Goal: Information Seeking & Learning: Check status

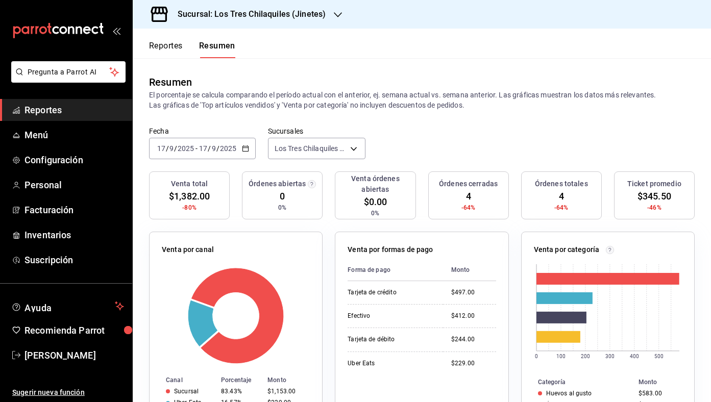
click at [184, 43] on div "Reportes Resumen" at bounding box center [192, 49] width 86 height 17
click at [104, 356] on span "[PERSON_NAME]" at bounding box center [73, 355] width 99 height 14
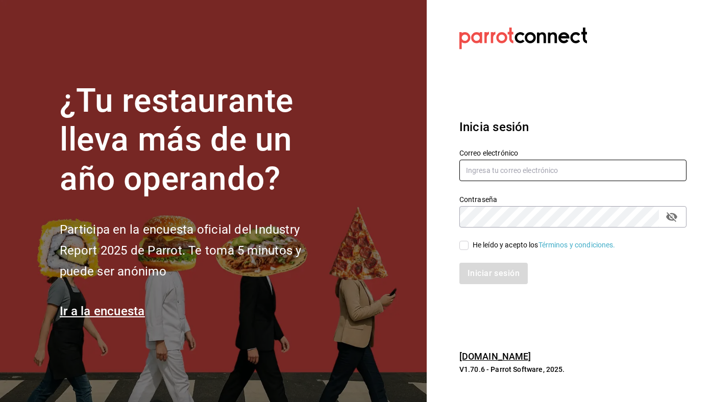
click at [516, 170] on input "text" at bounding box center [572, 170] width 227 height 21
type input "[EMAIL_ADDRESS][DOMAIN_NAME]"
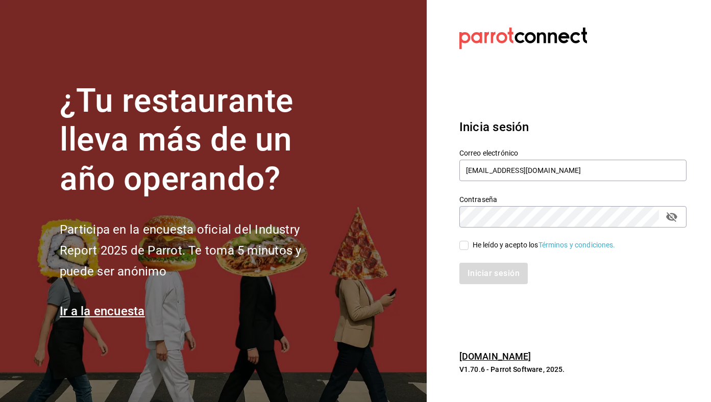
click at [516, 240] on div "He leído y acepto los Términos y condiciones." at bounding box center [543, 245] width 143 height 11
click at [468, 241] on input "He leído y acepto los Términos y condiciones." at bounding box center [463, 245] width 9 height 9
checkbox input "true"
click at [506, 269] on button "Iniciar sesión" at bounding box center [493, 273] width 69 height 21
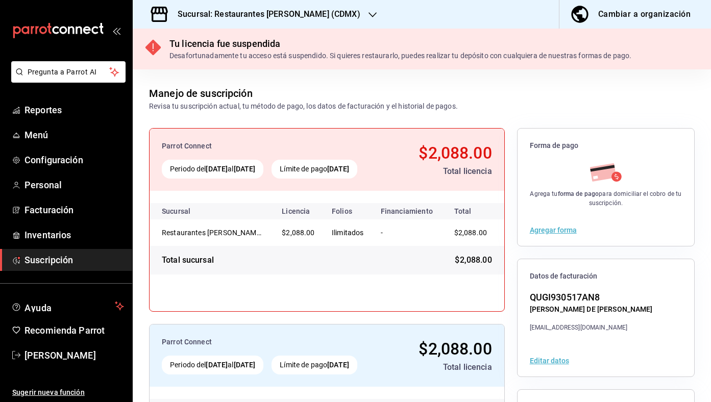
click at [223, 22] on div "Sucursal: Restaurantes [PERSON_NAME] (CDMX)" at bounding box center [261, 14] width 240 height 29
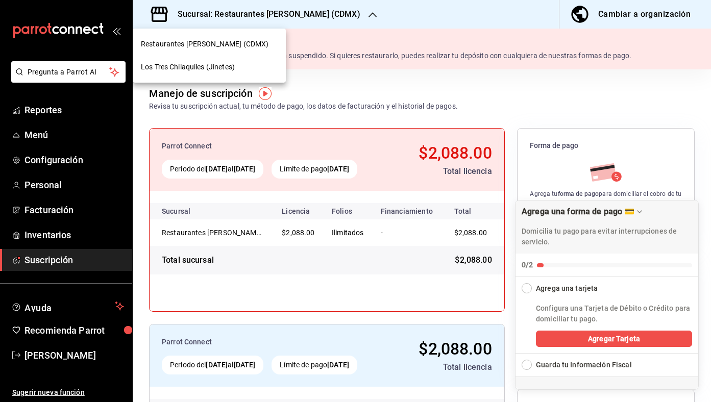
click at [224, 72] on span "Los Tres Chilaquiles (Jinetes)" at bounding box center [188, 67] width 94 height 11
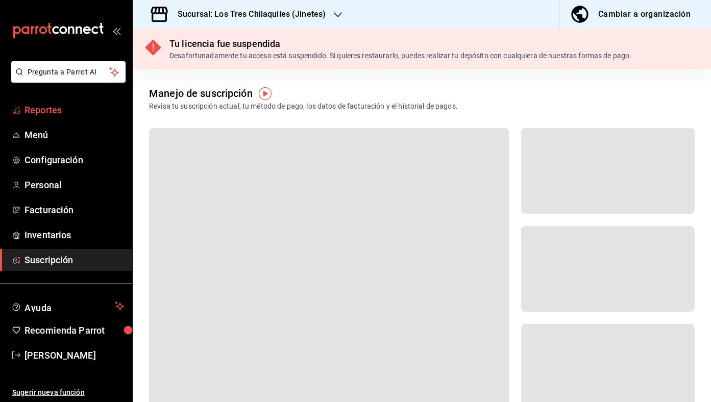
click at [58, 109] on span "Reportes" at bounding box center [73, 110] width 99 height 14
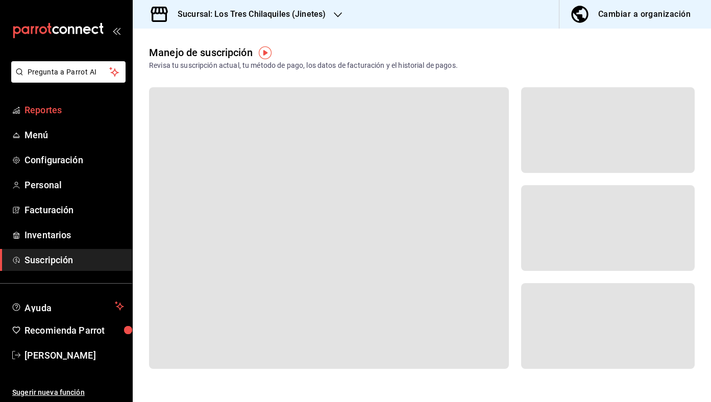
click at [72, 118] on link "Reportes" at bounding box center [66, 110] width 132 height 22
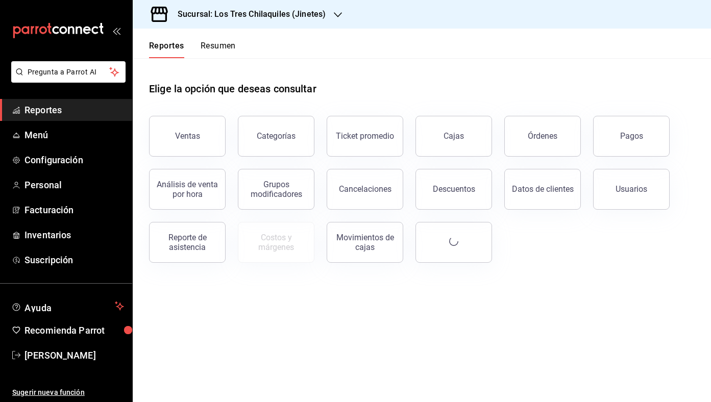
click at [239, 51] on header "Reportes Resumen" at bounding box center [422, 44] width 578 height 30
click at [228, 47] on button "Resumen" at bounding box center [218, 49] width 35 height 17
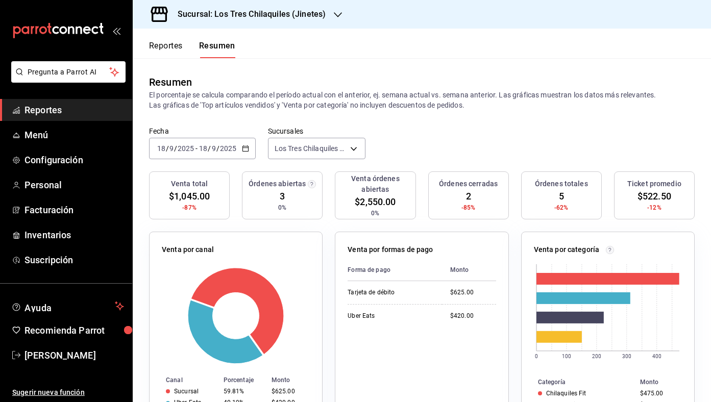
click at [159, 45] on button "Reportes" at bounding box center [166, 49] width 34 height 17
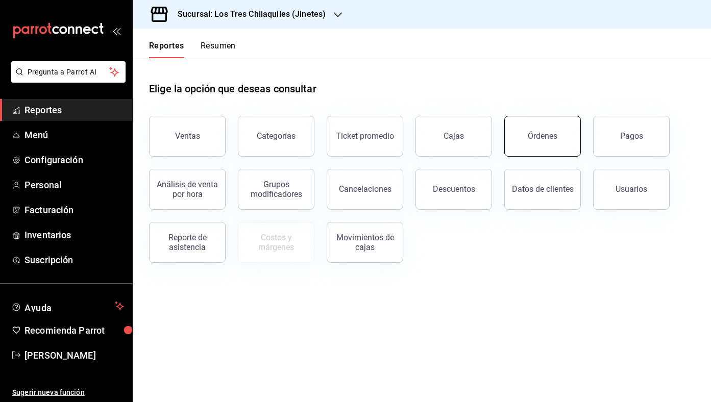
click at [557, 141] on button "Órdenes" at bounding box center [542, 136] width 77 height 41
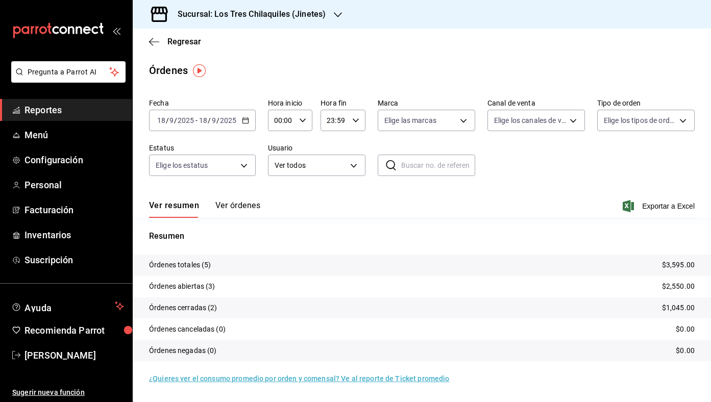
click at [254, 210] on button "Ver órdenes" at bounding box center [237, 209] width 45 height 17
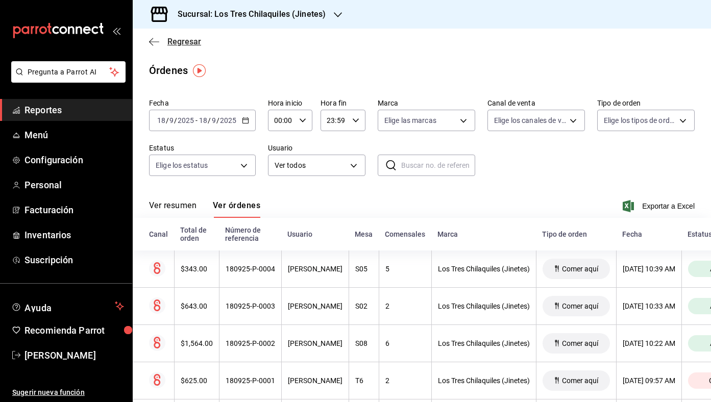
click at [187, 43] on span "Regresar" at bounding box center [184, 42] width 34 height 10
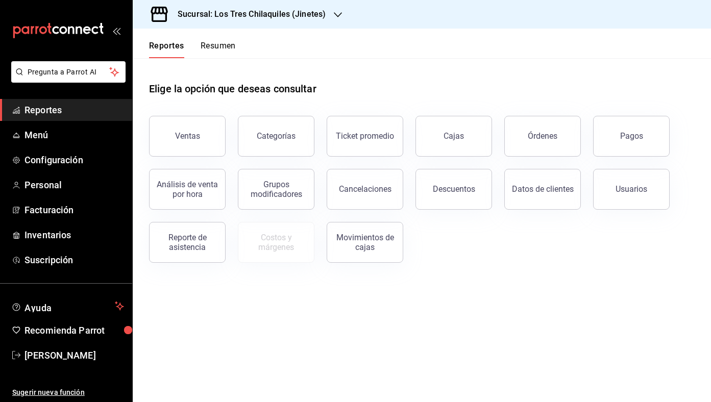
click at [205, 49] on button "Resumen" at bounding box center [218, 49] width 35 height 17
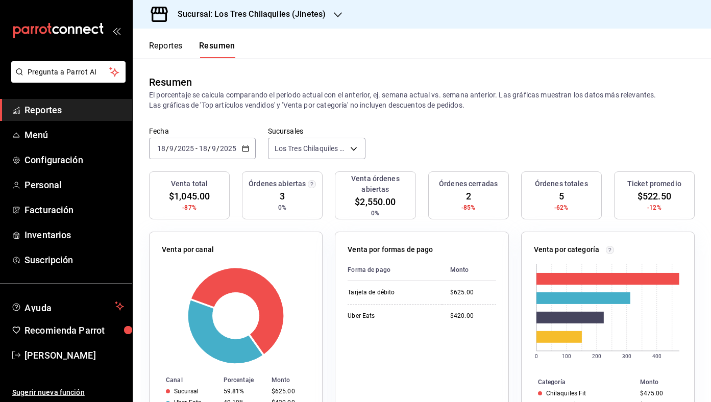
click at [175, 47] on button "Reportes" at bounding box center [166, 49] width 34 height 17
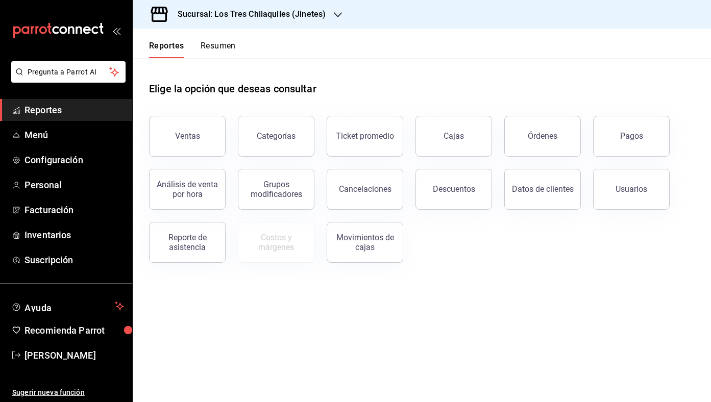
click at [218, 51] on button "Resumen" at bounding box center [218, 49] width 35 height 17
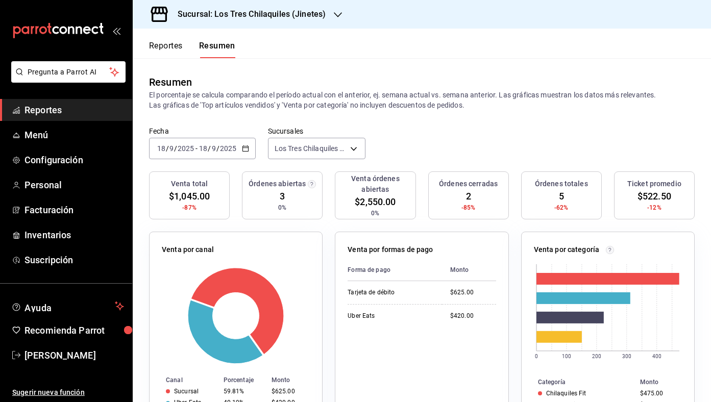
click at [168, 39] on div "Reportes Resumen" at bounding box center [184, 44] width 103 height 30
click at [201, 61] on div "Resumen El porcentaje se calcula comparando el período actual con el anterior, …" at bounding box center [422, 92] width 578 height 68
click at [171, 51] on button "Reportes" at bounding box center [166, 49] width 34 height 17
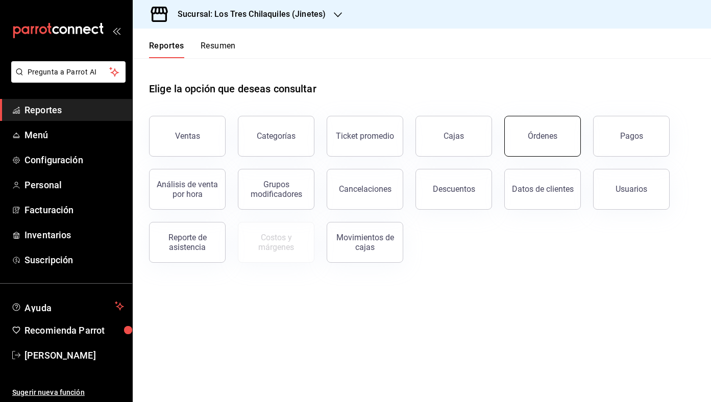
click at [536, 142] on button "Órdenes" at bounding box center [542, 136] width 77 height 41
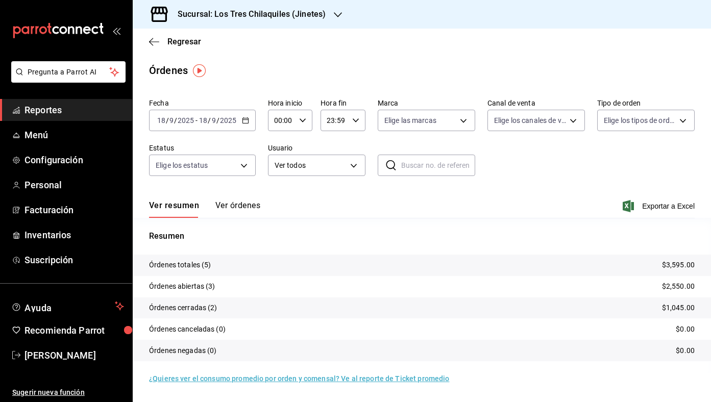
click at [256, 213] on button "Ver órdenes" at bounding box center [237, 209] width 45 height 17
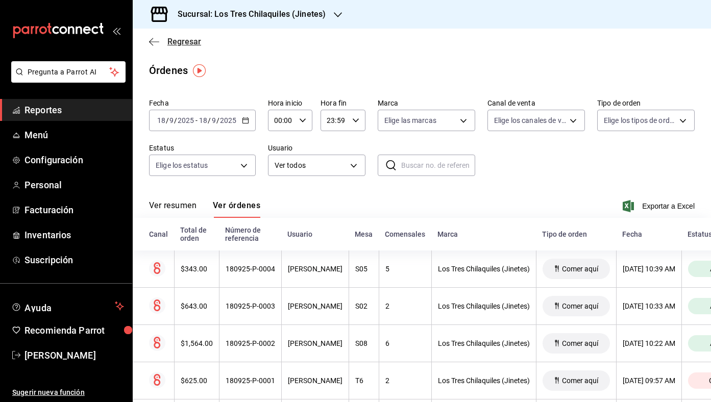
click at [176, 42] on span "Regresar" at bounding box center [184, 42] width 34 height 10
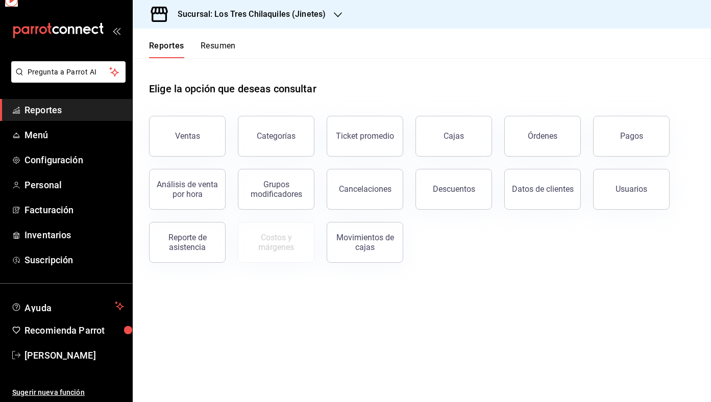
click at [201, 43] on button "Resumen" at bounding box center [218, 49] width 35 height 17
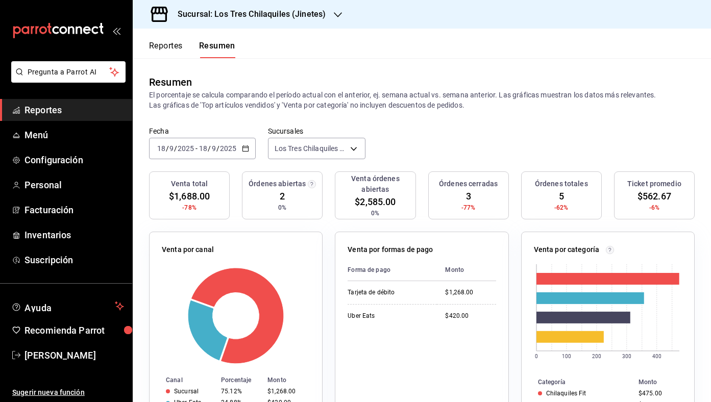
click at [166, 44] on button "Reportes" at bounding box center [166, 49] width 34 height 17
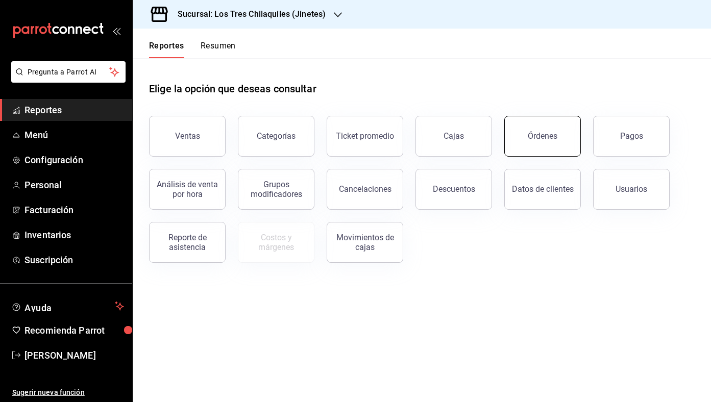
click at [548, 119] on button "Órdenes" at bounding box center [542, 136] width 77 height 41
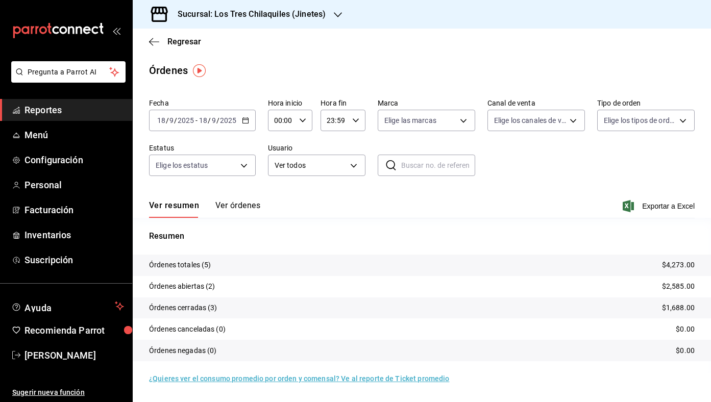
click at [242, 202] on button "Ver órdenes" at bounding box center [237, 209] width 45 height 17
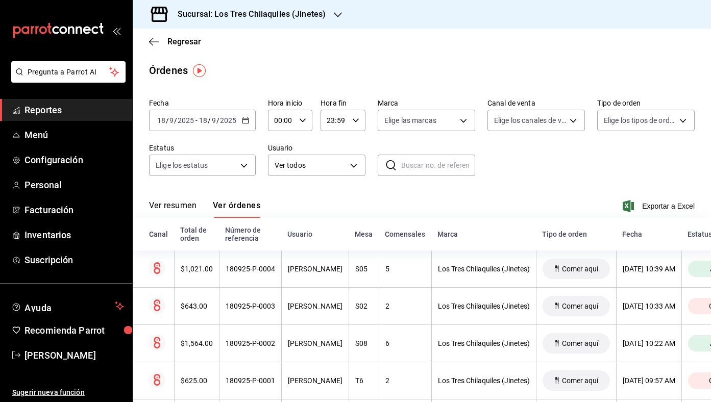
click at [180, 208] on button "Ver resumen" at bounding box center [172, 209] width 47 height 17
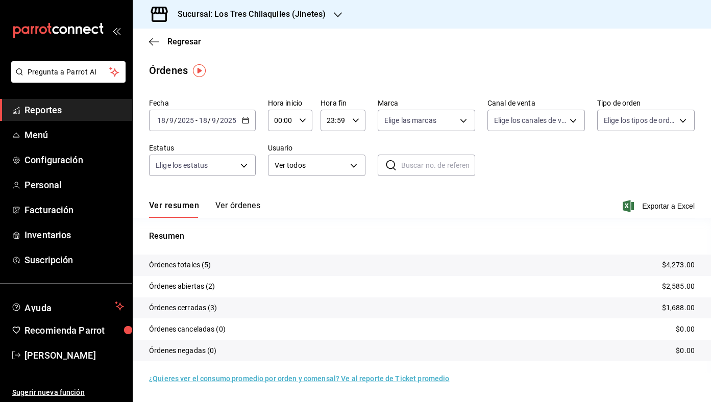
click at [251, 119] on div "[DATE] [DATE] - [DATE] [DATE]" at bounding box center [202, 120] width 107 height 21
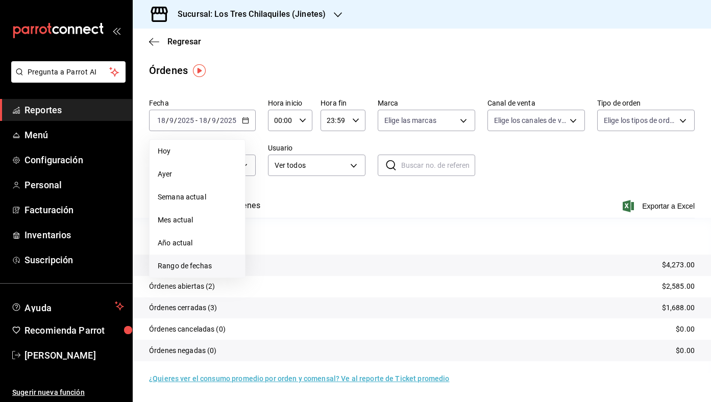
click at [220, 262] on span "Rango de fechas" at bounding box center [197, 266] width 79 height 11
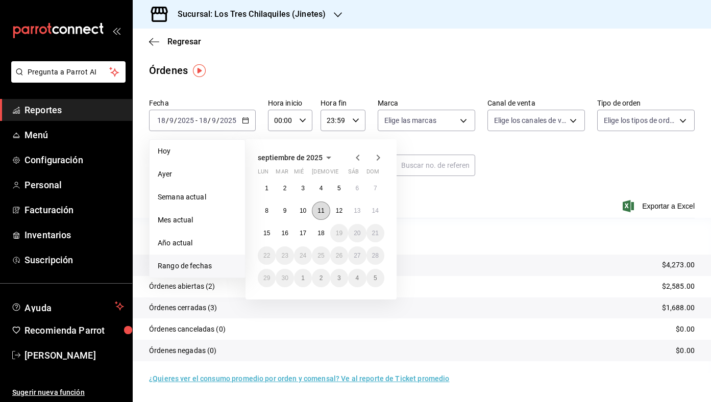
click at [323, 213] on abbr "11" at bounding box center [320, 210] width 7 height 7
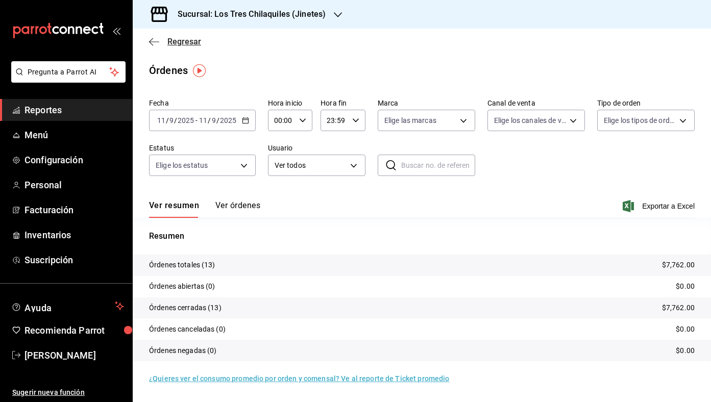
click at [190, 40] on span "Regresar" at bounding box center [184, 42] width 34 height 10
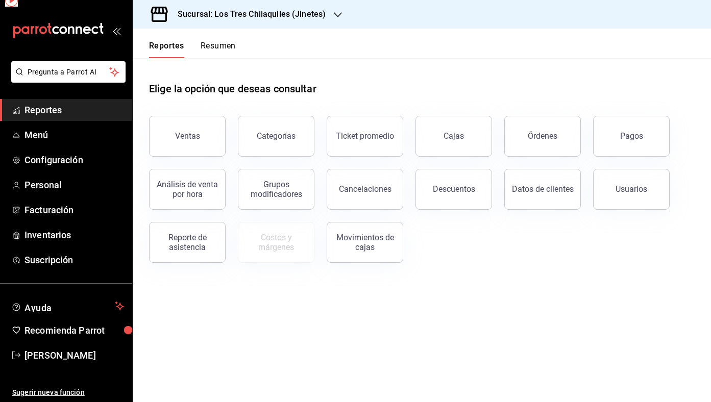
click at [207, 51] on button "Resumen" at bounding box center [218, 49] width 35 height 17
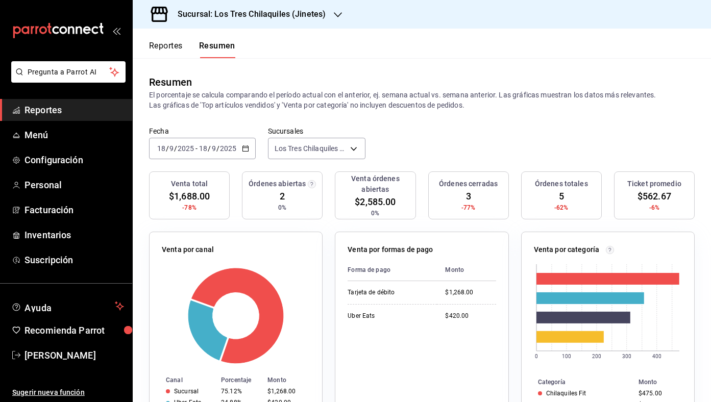
click at [166, 44] on button "Reportes" at bounding box center [166, 49] width 34 height 17
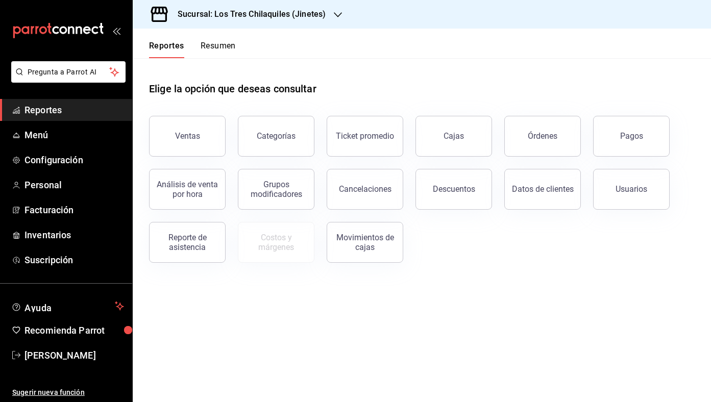
click at [189, 48] on div "Reportes Resumen" at bounding box center [192, 49] width 87 height 17
click at [210, 51] on button "Resumen" at bounding box center [218, 49] width 35 height 17
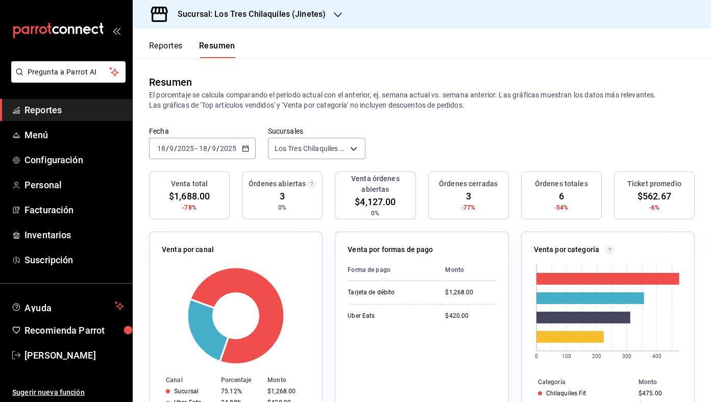
click at [175, 45] on button "Reportes" at bounding box center [166, 49] width 34 height 17
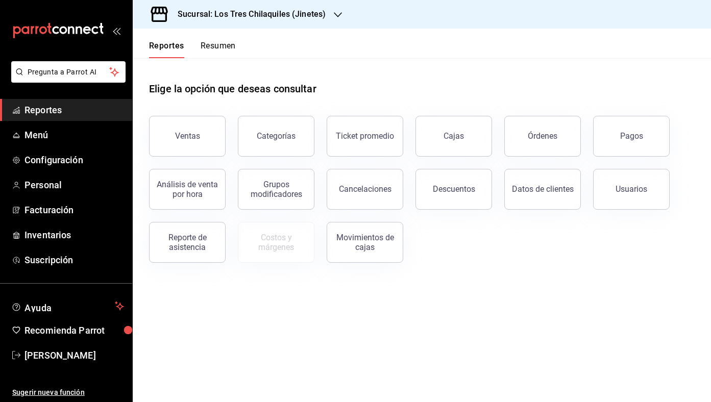
click at [212, 42] on button "Resumen" at bounding box center [218, 49] width 35 height 17
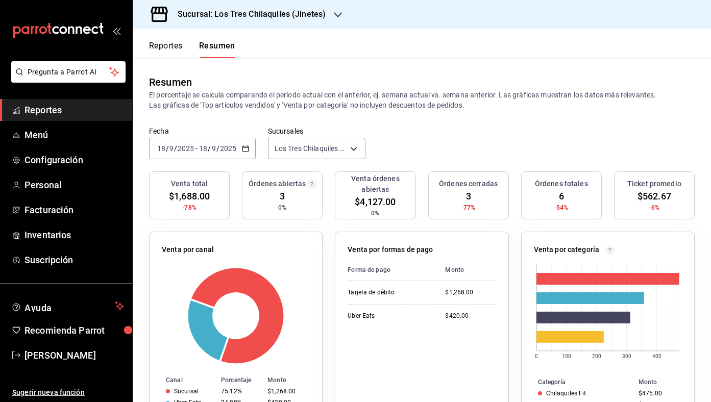
click at [171, 48] on button "Reportes" at bounding box center [166, 49] width 34 height 17
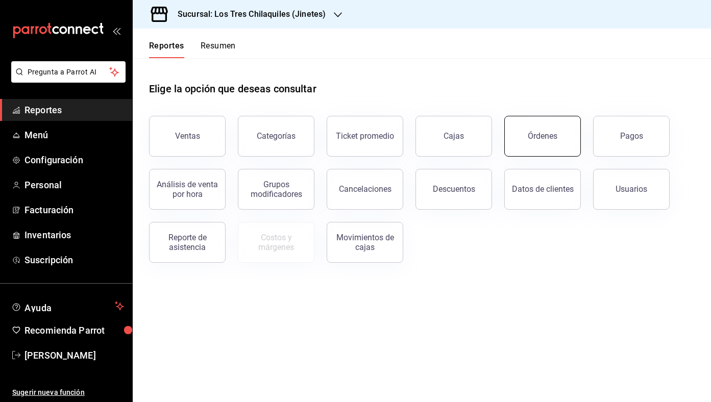
click at [538, 147] on button "Órdenes" at bounding box center [542, 136] width 77 height 41
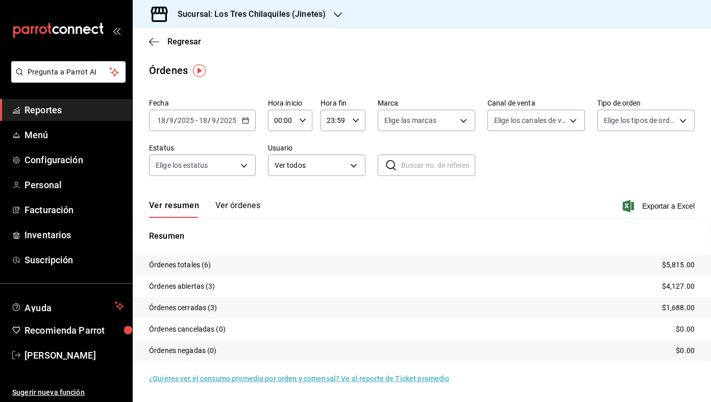
click at [239, 209] on button "Ver órdenes" at bounding box center [237, 209] width 45 height 17
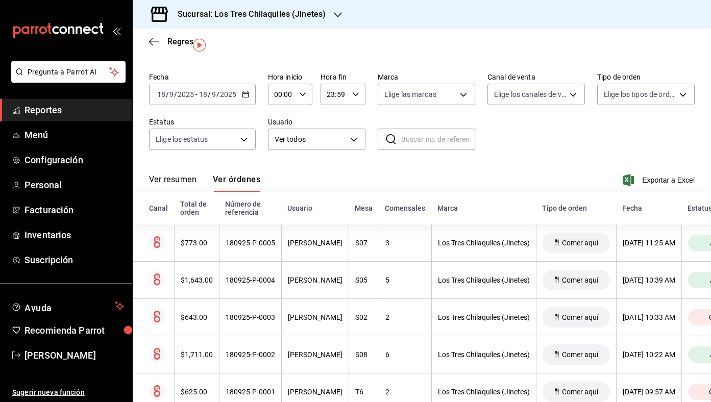
scroll to position [27, 0]
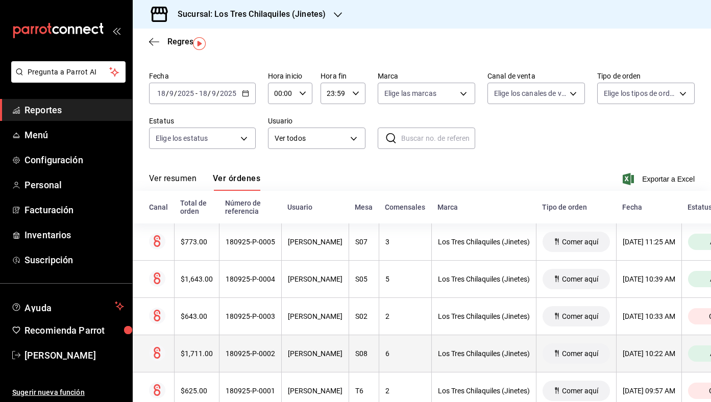
click at [283, 340] on th "[PERSON_NAME]" at bounding box center [314, 353] width 67 height 37
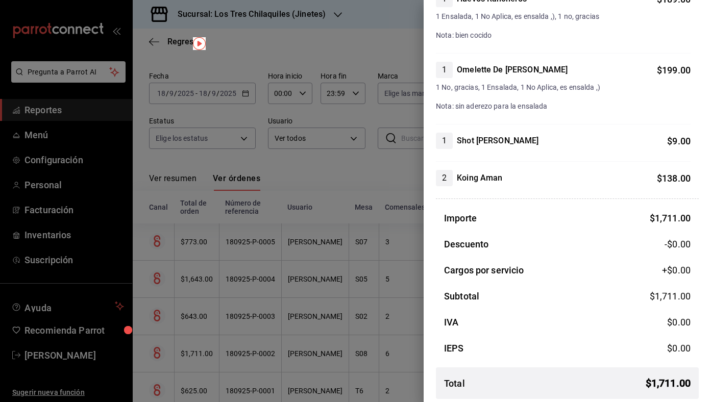
scroll to position [689, 0]
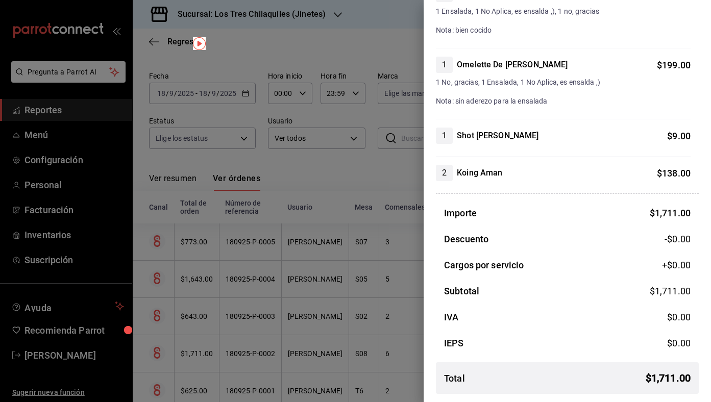
click at [394, 202] on div at bounding box center [355, 201] width 711 height 402
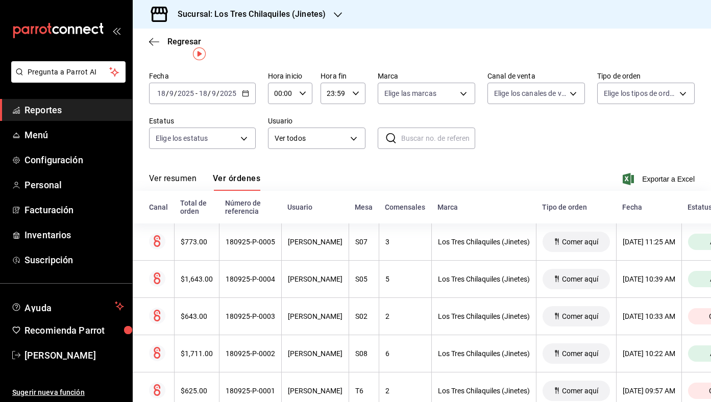
scroll to position [0, 0]
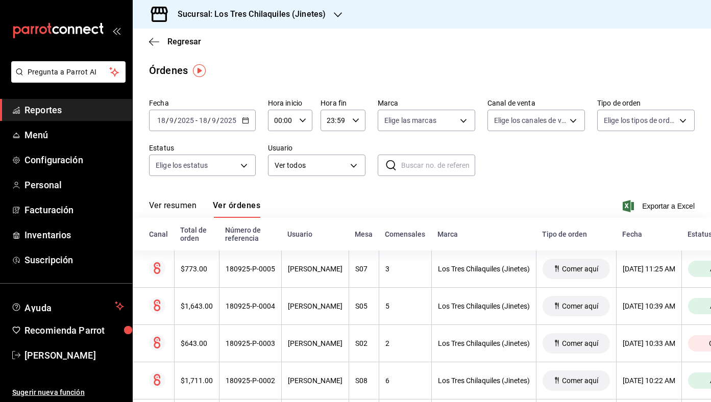
click at [173, 210] on button "Ver resumen" at bounding box center [172, 209] width 47 height 17
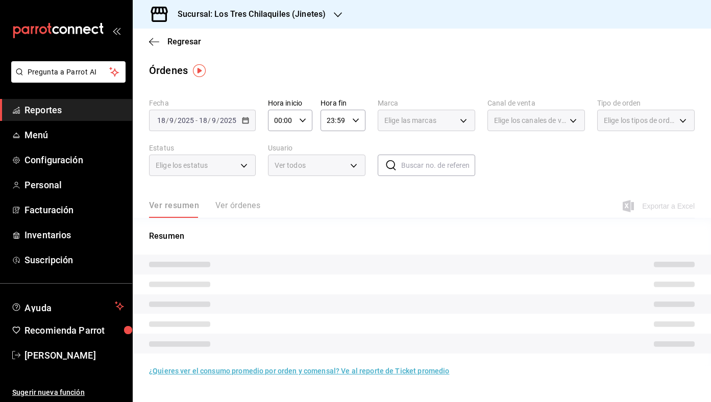
click at [234, 211] on div "Ver resumen Ver órdenes" at bounding box center [204, 209] width 111 height 17
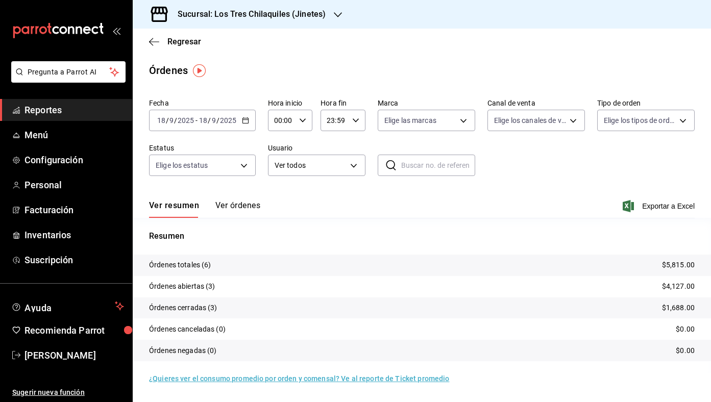
click at [234, 211] on button "Ver órdenes" at bounding box center [237, 209] width 45 height 17
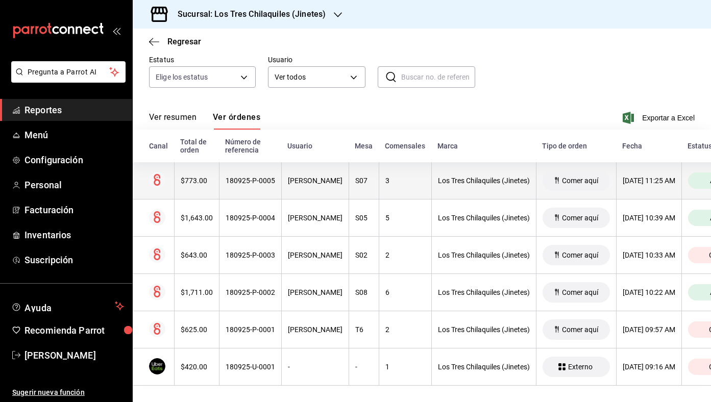
click at [294, 182] on div "[PERSON_NAME]" at bounding box center [315, 181] width 55 height 8
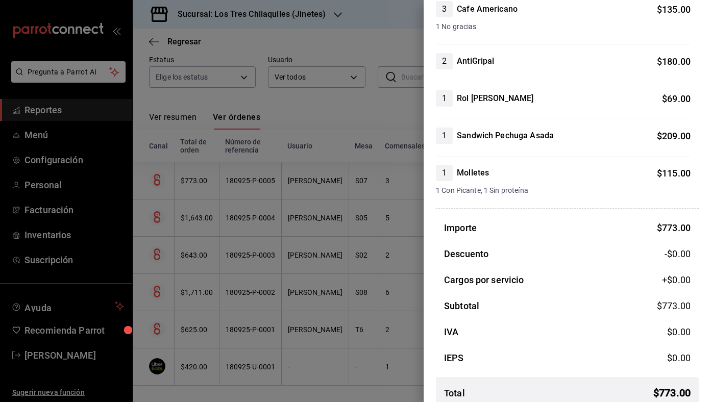
scroll to position [171, 0]
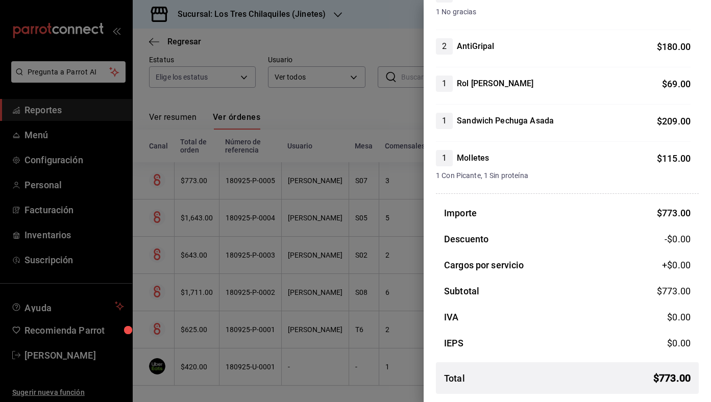
click at [330, 238] on div at bounding box center [355, 201] width 711 height 402
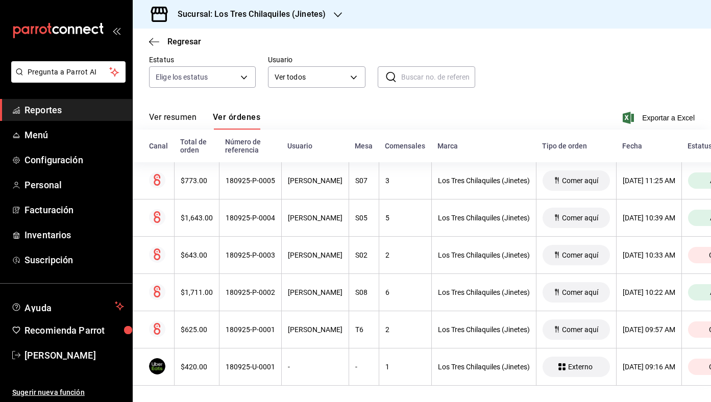
scroll to position [0, 0]
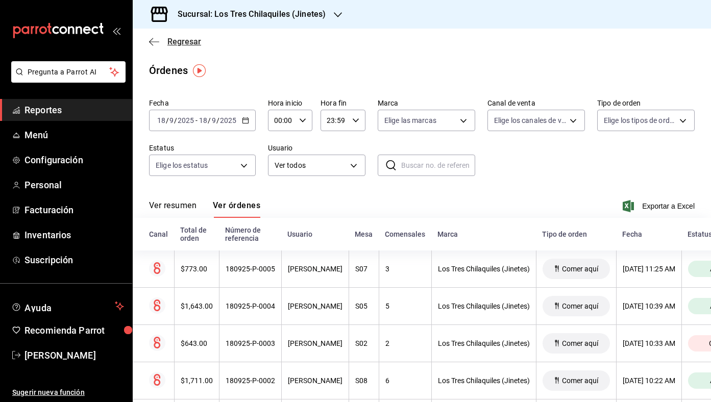
click at [192, 45] on span "Regresar" at bounding box center [184, 42] width 34 height 10
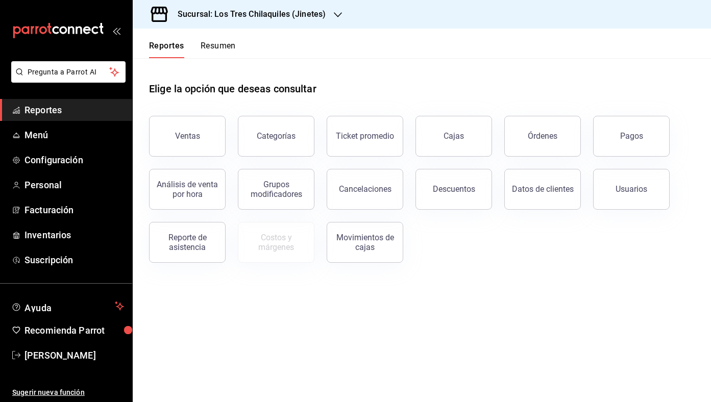
click at [212, 50] on button "Resumen" at bounding box center [218, 49] width 35 height 17
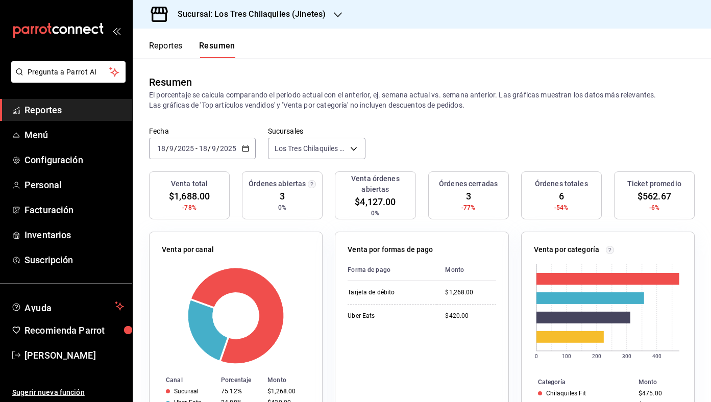
click at [170, 53] on button "Reportes" at bounding box center [166, 49] width 34 height 17
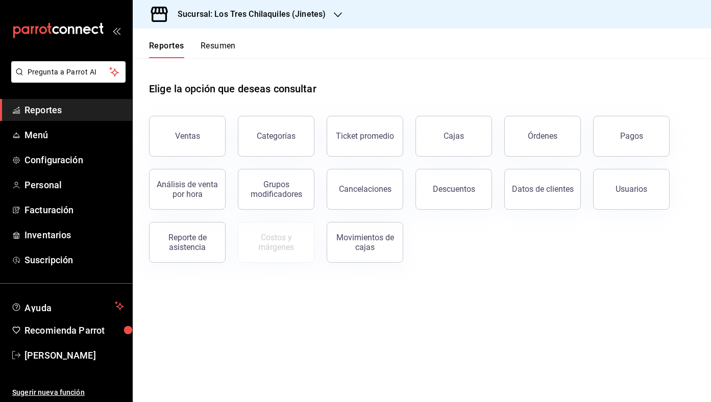
click at [211, 51] on button "Resumen" at bounding box center [218, 49] width 35 height 17
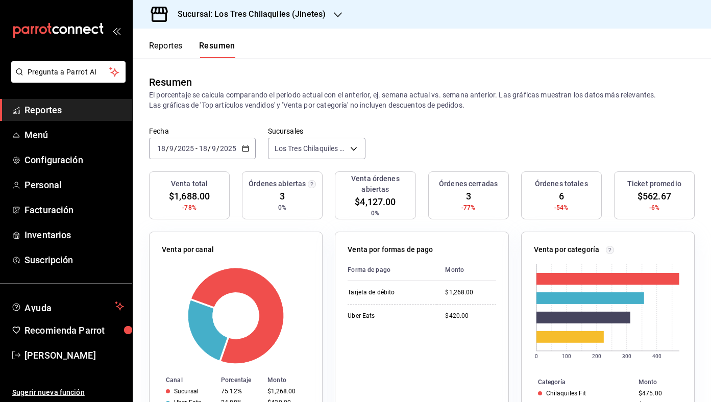
click at [170, 51] on button "Reportes" at bounding box center [166, 49] width 34 height 17
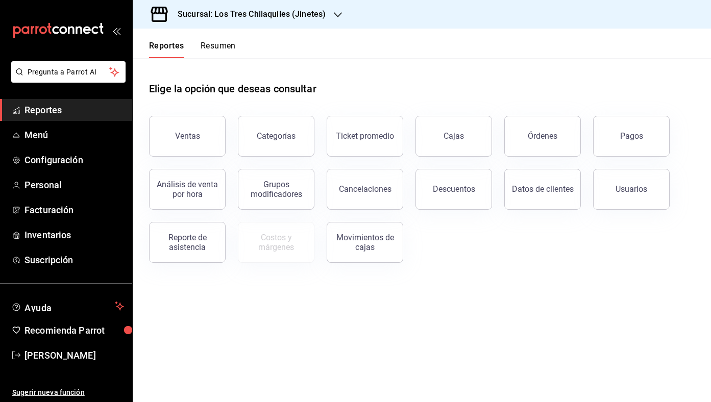
click at [213, 44] on button "Resumen" at bounding box center [218, 49] width 35 height 17
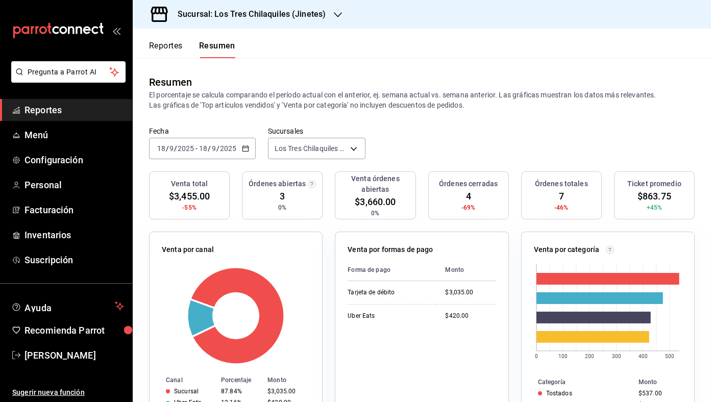
click at [168, 42] on button "Reportes" at bounding box center [166, 49] width 34 height 17
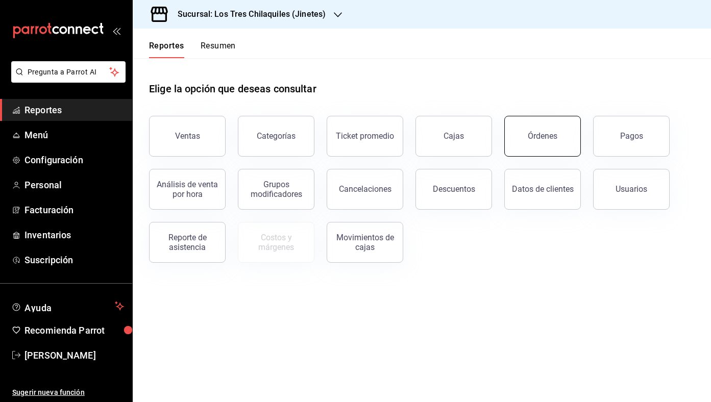
click at [545, 137] on div "Órdenes" at bounding box center [543, 136] width 30 height 10
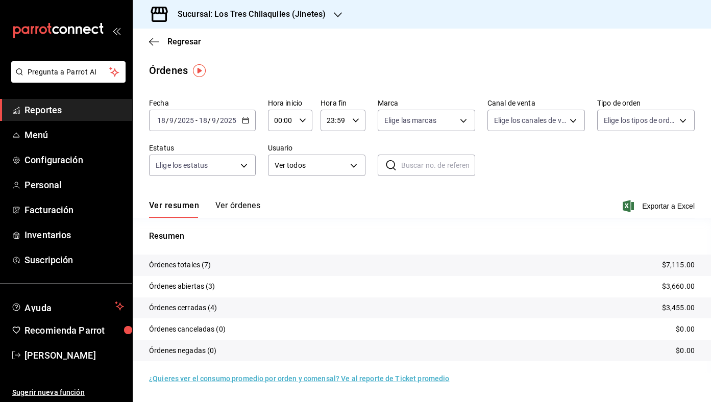
click at [245, 207] on button "Ver órdenes" at bounding box center [237, 209] width 45 height 17
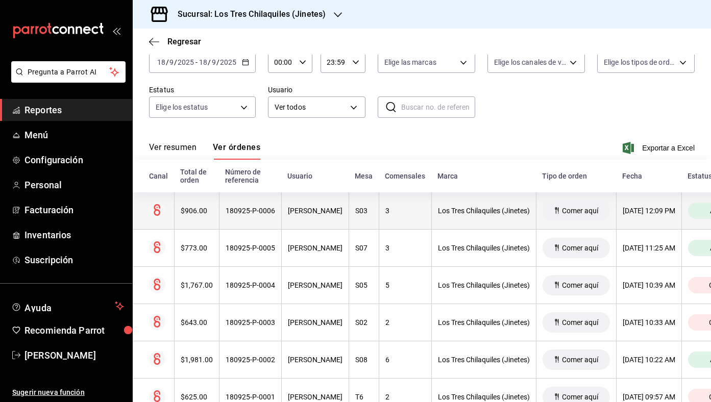
scroll to position [59, 0]
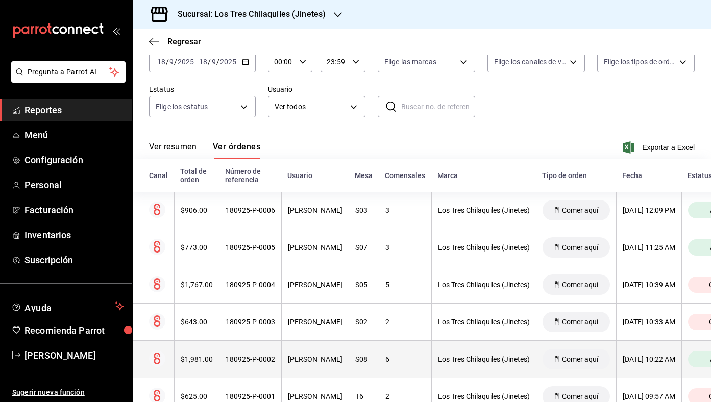
click at [288, 362] on div "[PERSON_NAME]" at bounding box center [315, 359] width 55 height 8
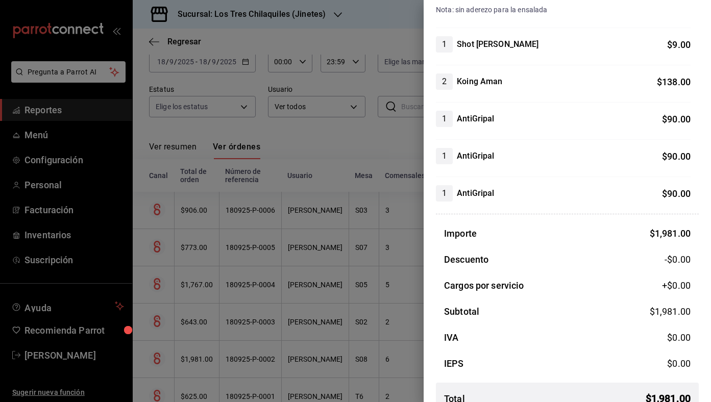
scroll to position [782, 0]
click at [361, 146] on div at bounding box center [355, 201] width 711 height 402
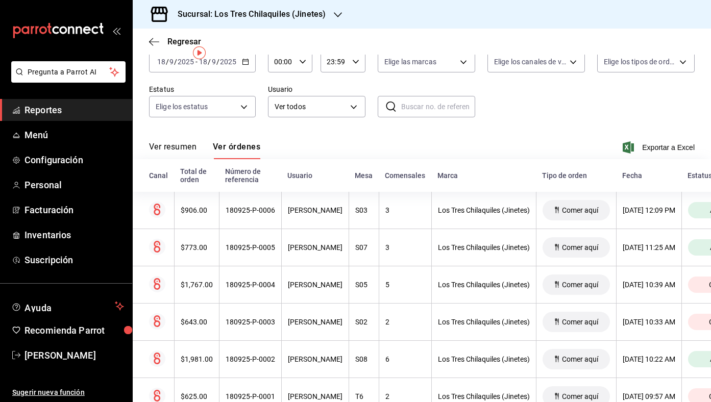
scroll to position [0, 0]
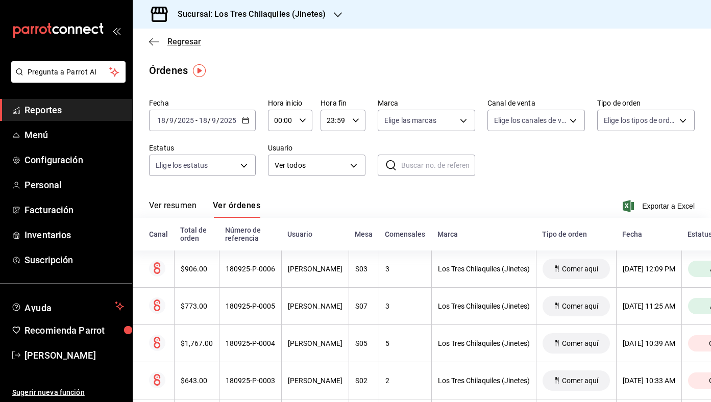
click at [192, 43] on span "Regresar" at bounding box center [184, 42] width 34 height 10
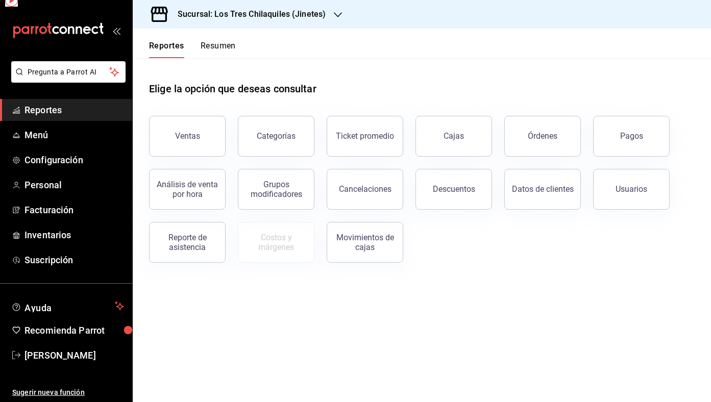
click at [229, 45] on button "Resumen" at bounding box center [218, 49] width 35 height 17
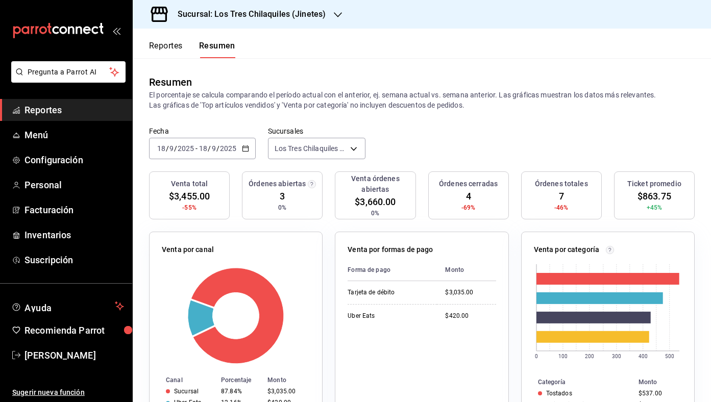
click at [178, 51] on button "Reportes" at bounding box center [166, 49] width 34 height 17
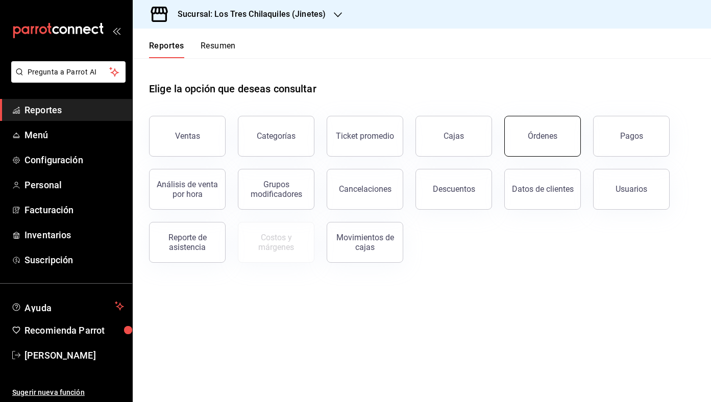
click at [541, 143] on button "Órdenes" at bounding box center [542, 136] width 77 height 41
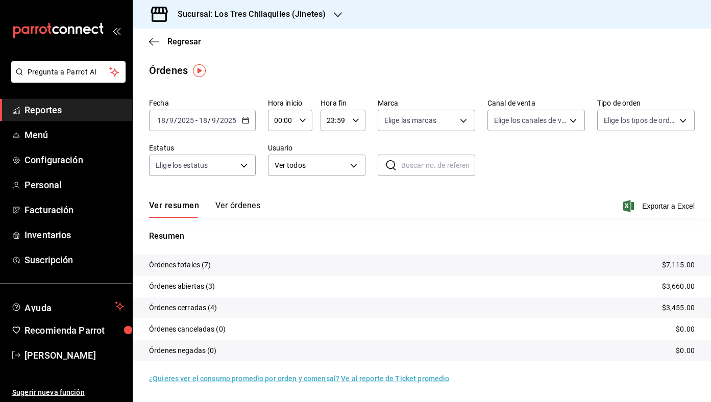
click at [255, 208] on button "Ver órdenes" at bounding box center [237, 209] width 45 height 17
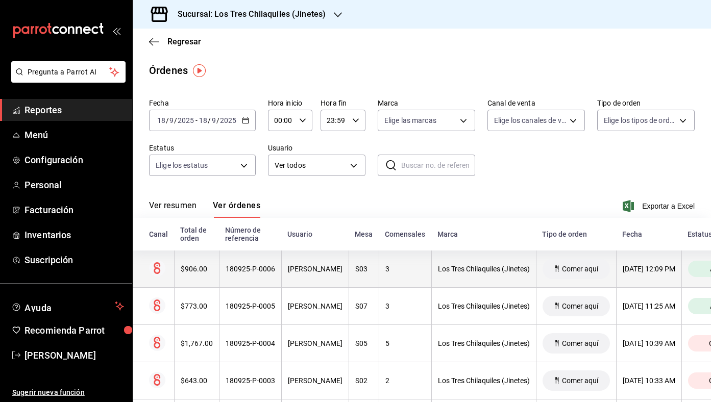
click at [283, 269] on th "[PERSON_NAME]" at bounding box center [314, 269] width 67 height 37
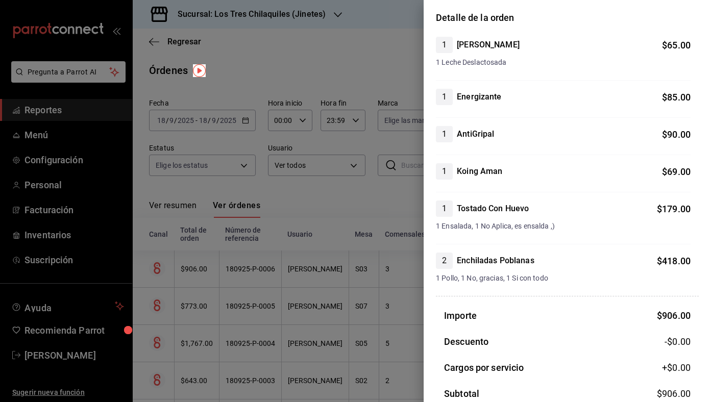
scroll to position [86, 0]
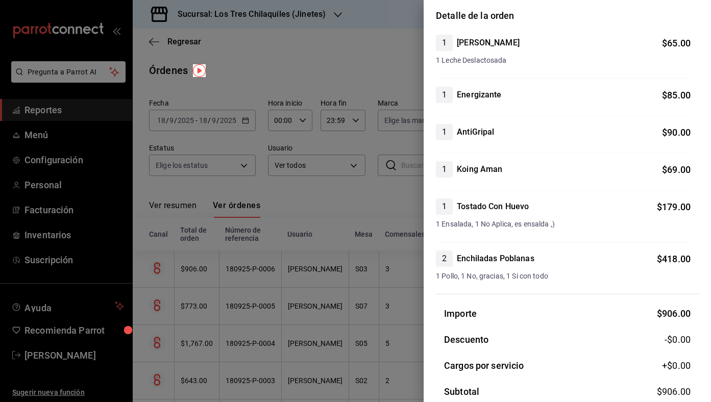
click at [426, 232] on div "Detalle de la orden 1 Chai Latte $ 65.00 1 Leche Deslactosada 1 Energizante $ 8…" at bounding box center [567, 256] width 287 height 494
click at [405, 223] on div at bounding box center [355, 201] width 711 height 402
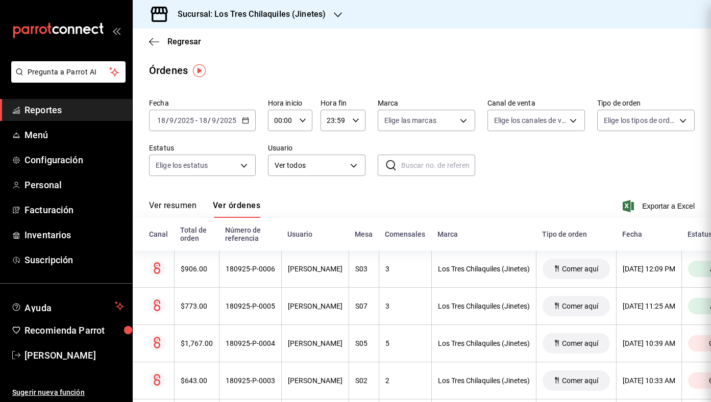
scroll to position [0, 0]
click at [188, 40] on span "Regresar" at bounding box center [184, 42] width 34 height 10
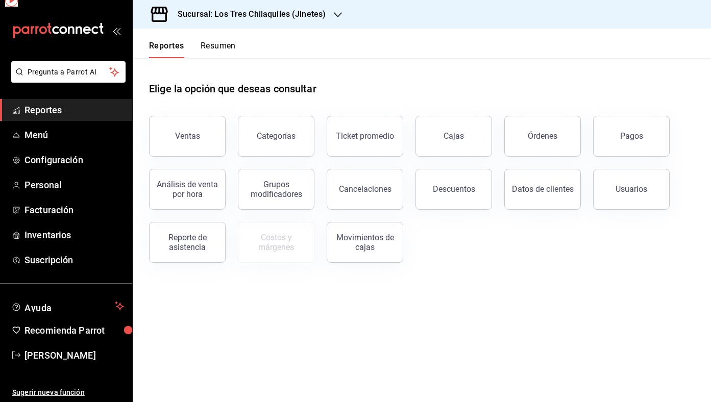
click at [214, 41] on button "Resumen" at bounding box center [218, 49] width 35 height 17
